Goal: Register for event/course

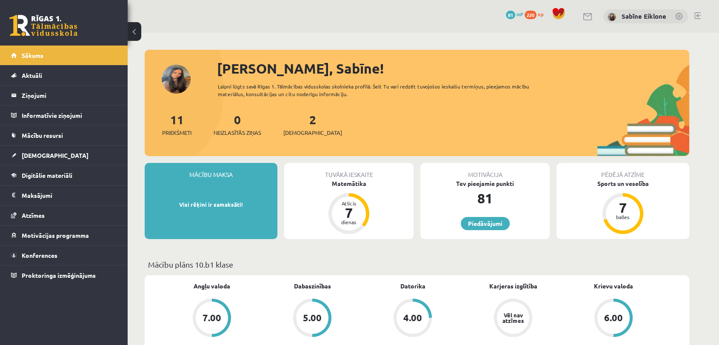
scroll to position [142, 0]
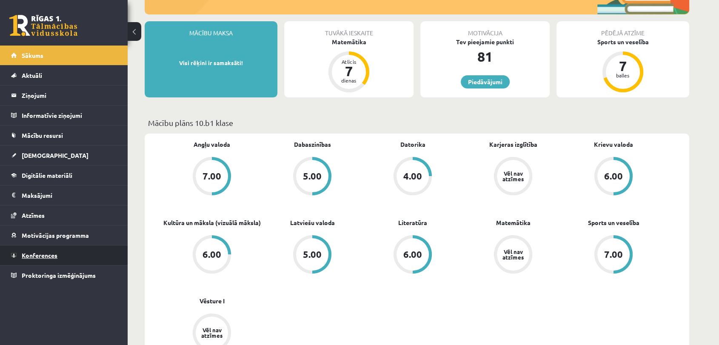
click at [48, 260] on link "Konferences" at bounding box center [64, 255] width 106 height 20
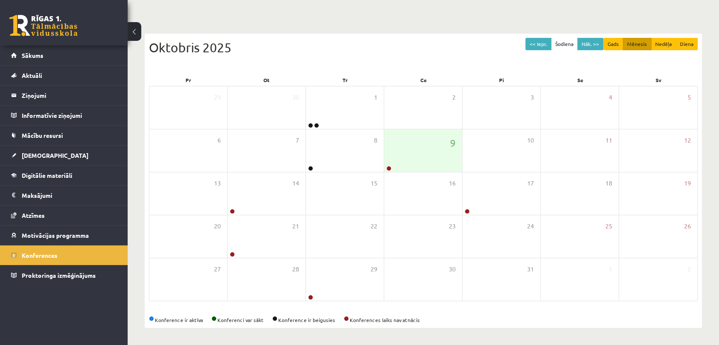
scroll to position [61, 0]
click at [442, 150] on div "9" at bounding box center [423, 150] width 78 height 43
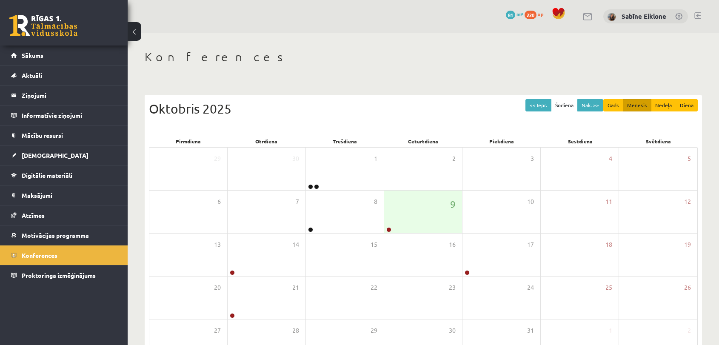
scroll to position [61, 0]
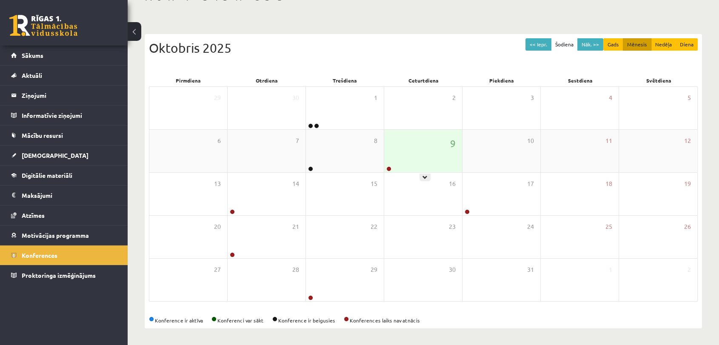
click at [435, 155] on div "9" at bounding box center [423, 151] width 78 height 43
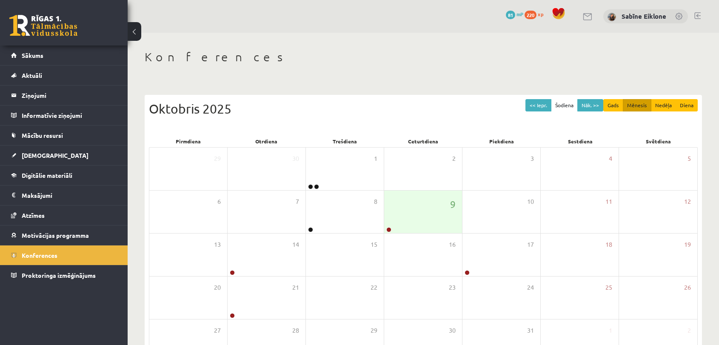
scroll to position [60, 0]
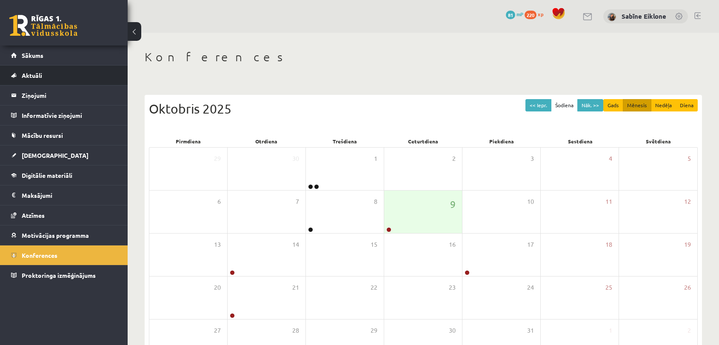
scroll to position [58, 0]
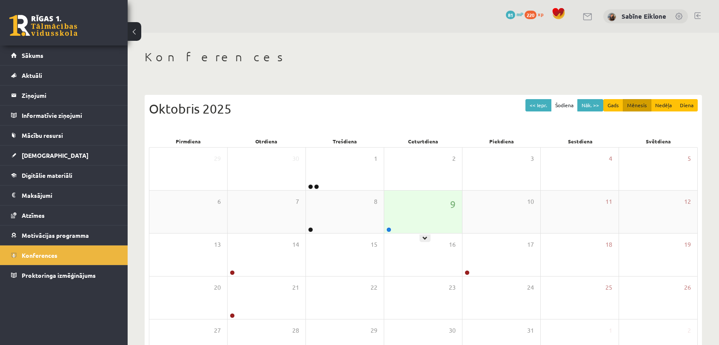
scroll to position [57, 0]
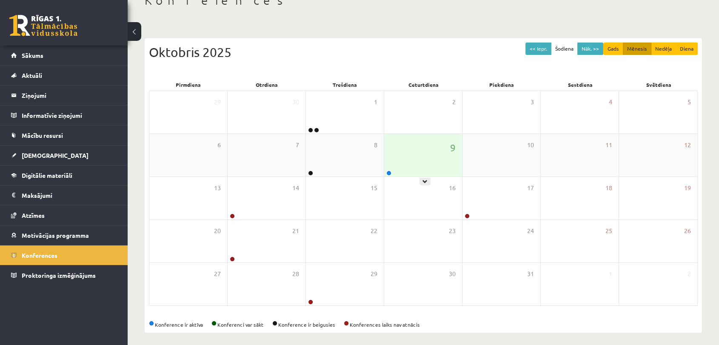
click at [430, 156] on div "9" at bounding box center [423, 155] width 78 height 43
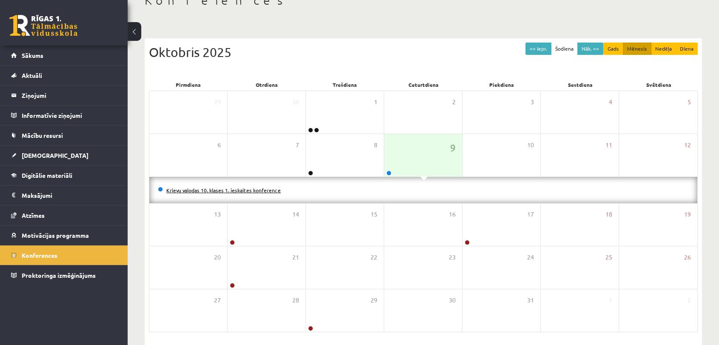
click at [266, 189] on link "Krievu valodas 10. klases 1. ieskaites konference" at bounding box center [223, 190] width 114 height 7
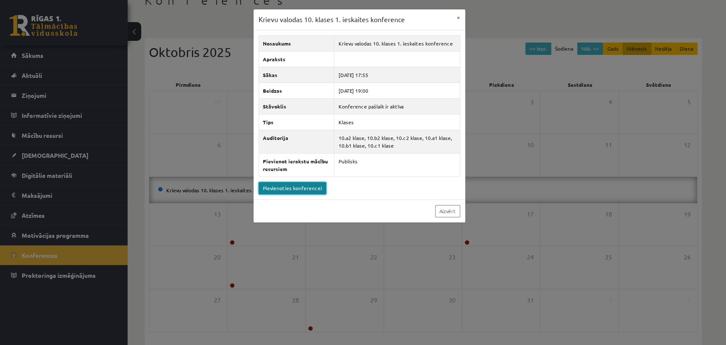
click at [286, 188] on link "Pievienoties konferencei" at bounding box center [293, 188] width 68 height 12
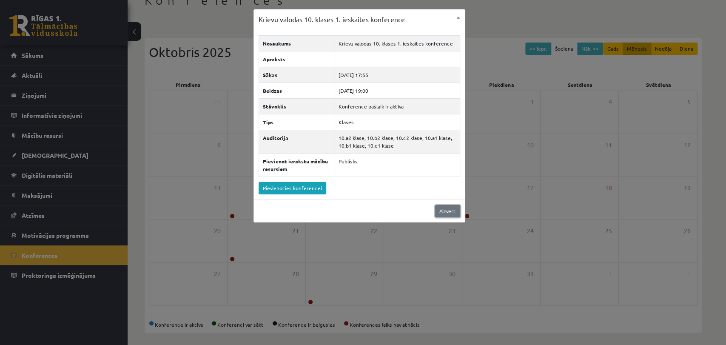
click at [444, 214] on link "Aizvērt" at bounding box center [447, 211] width 25 height 12
